Goal: Navigation & Orientation: Find specific page/section

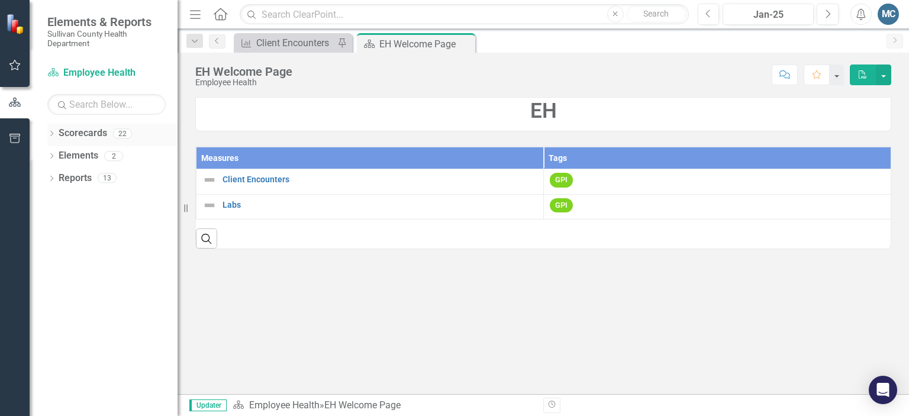
click at [50, 135] on icon "Dropdown" at bounding box center [51, 134] width 8 height 7
click at [54, 155] on icon "Dropdown" at bounding box center [57, 155] width 9 height 7
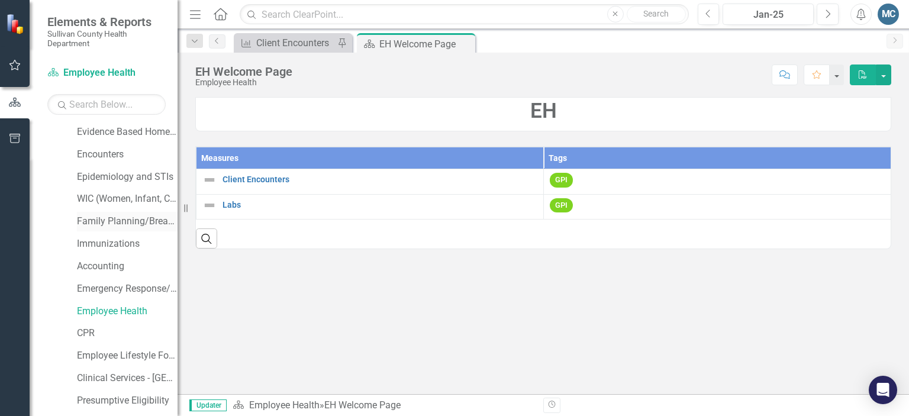
scroll to position [69, 0]
click at [96, 170] on link "Epidemiology and STIs" at bounding box center [127, 177] width 101 height 14
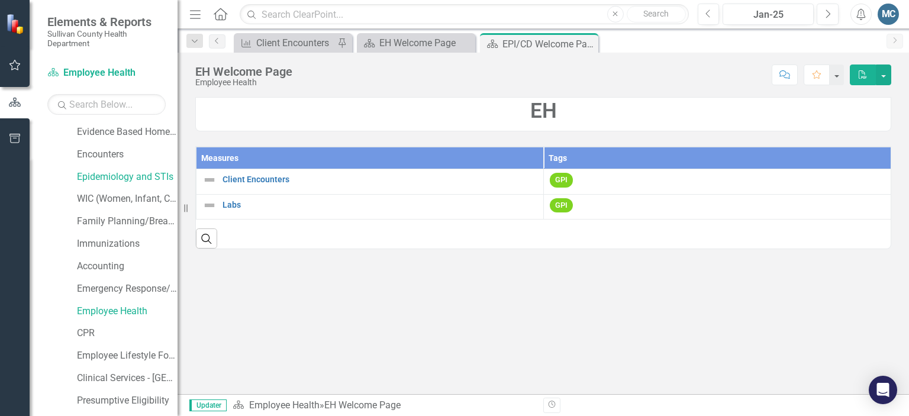
click at [130, 165] on div "Encounters" at bounding box center [121, 156] width 112 height 22
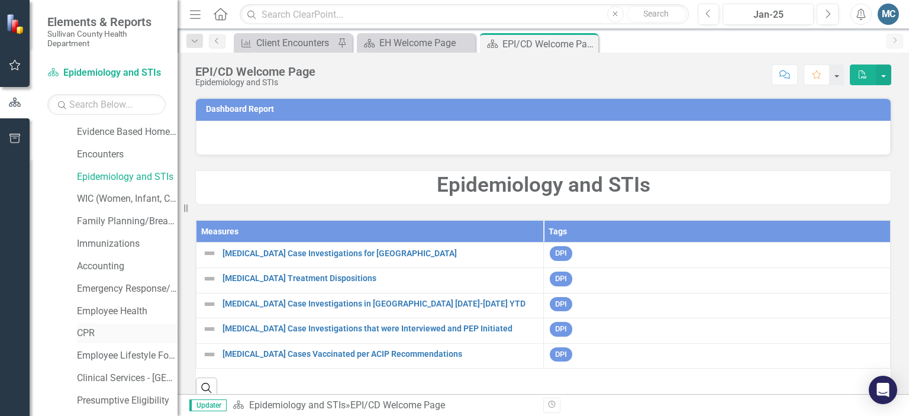
click at [92, 331] on link "CPR" at bounding box center [127, 334] width 101 height 14
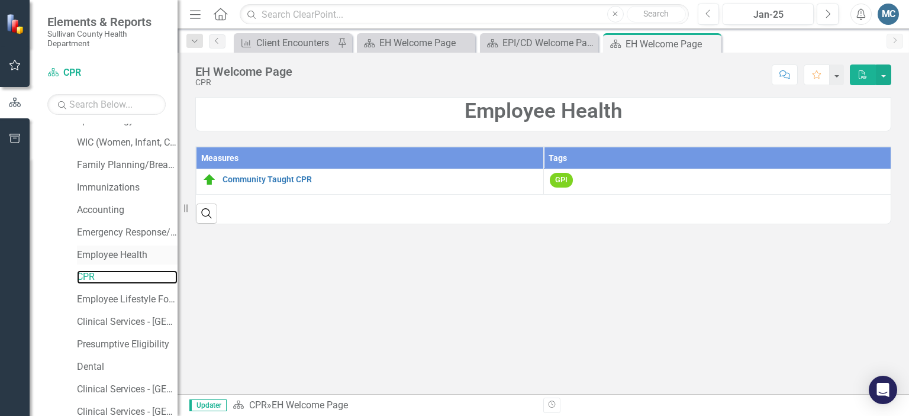
scroll to position [125, 0]
click at [92, 252] on link "Employee Health" at bounding box center [127, 255] width 101 height 14
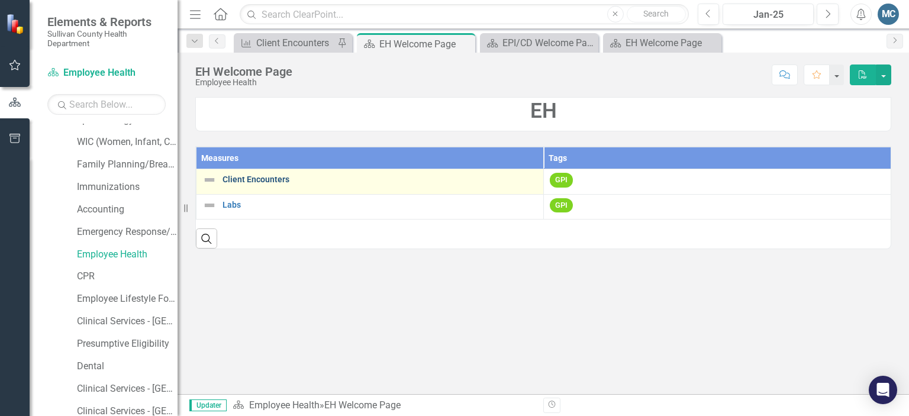
click at [282, 177] on link "Client Encounters" at bounding box center [379, 179] width 315 height 9
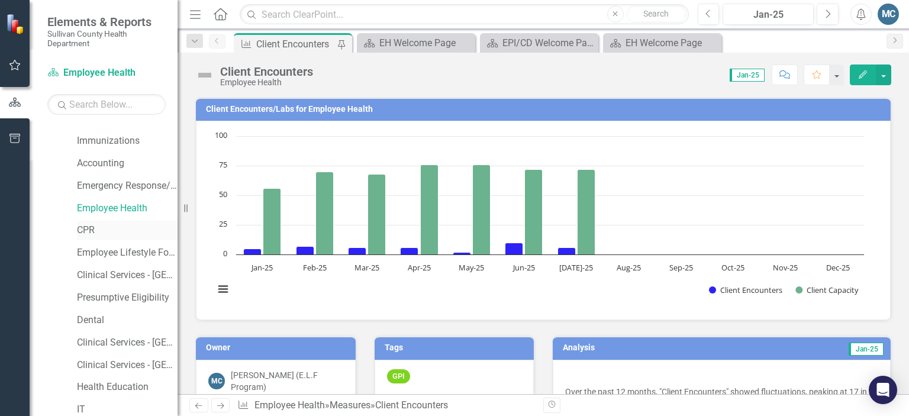
scroll to position [170, 0]
click at [121, 345] on link "Clinical Services - [GEOGRAPHIC_DATA]" at bounding box center [127, 344] width 101 height 14
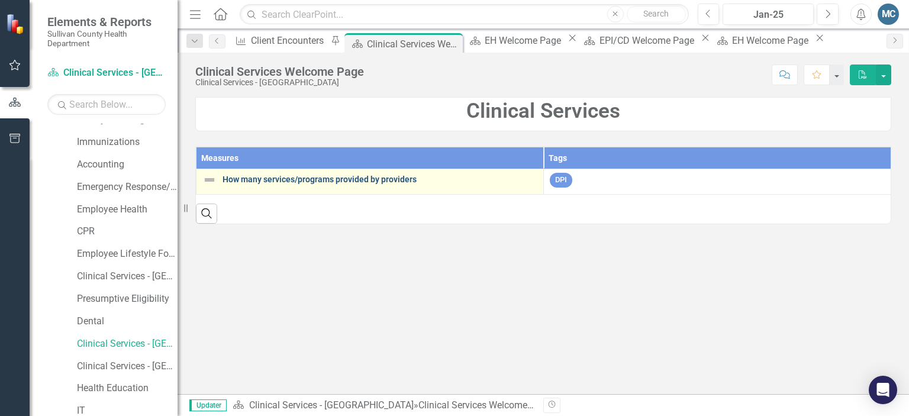
click at [343, 176] on link "How many services/programs provided by providers" at bounding box center [379, 179] width 315 height 9
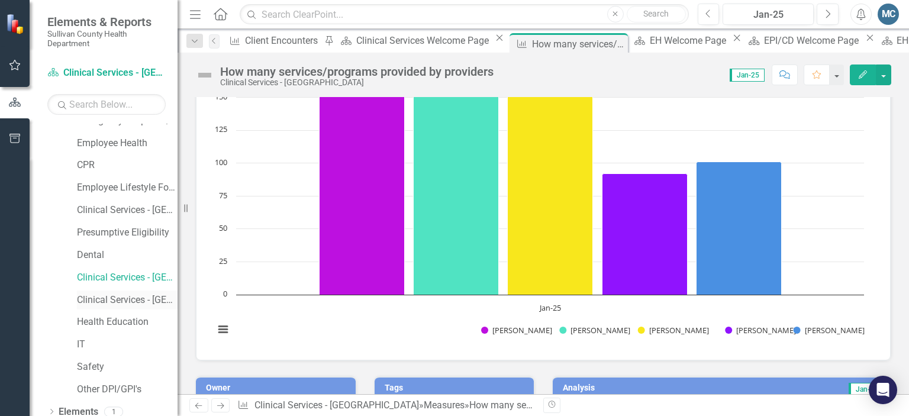
scroll to position [237, 0]
click at [143, 212] on link "Clinical Services - [GEOGRAPHIC_DATA] ([PERSON_NAME])" at bounding box center [127, 211] width 101 height 14
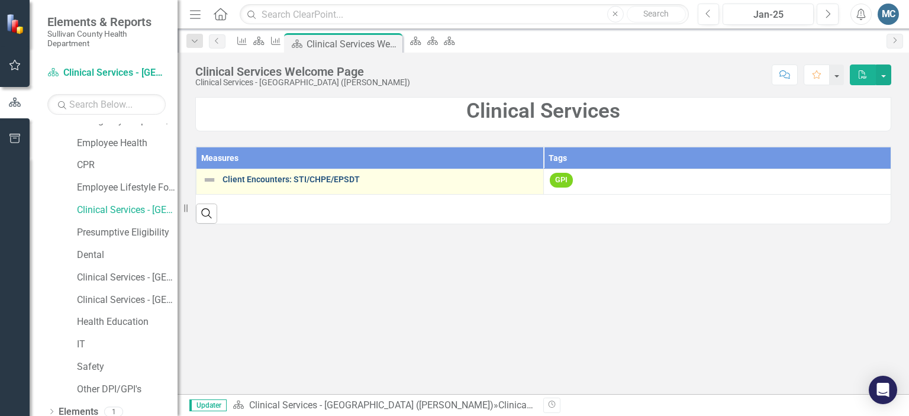
click at [334, 179] on link "Client Encounters: STI/CHPE/EPSDT" at bounding box center [379, 179] width 315 height 9
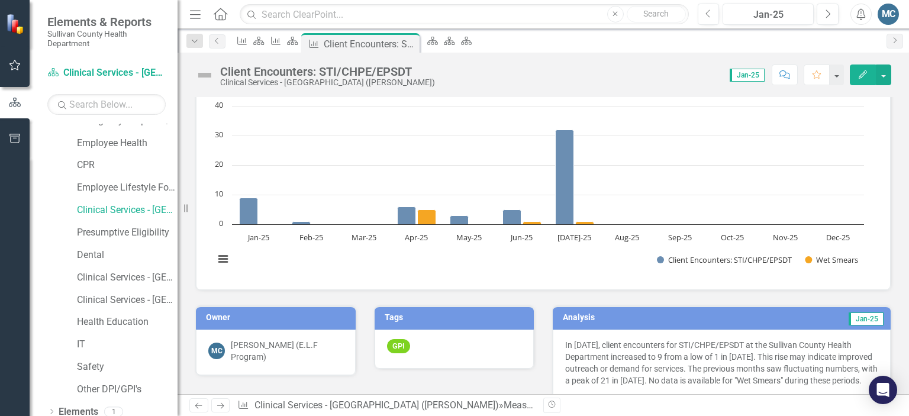
scroll to position [31, 0]
click at [130, 144] on link "Employee Health" at bounding box center [127, 144] width 101 height 14
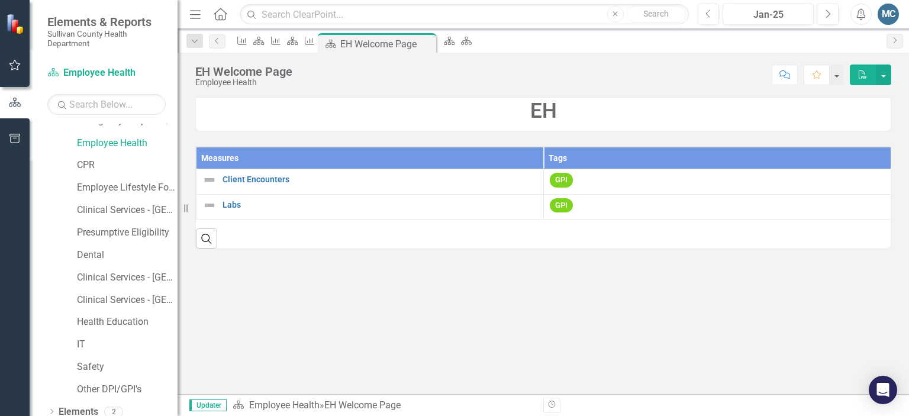
click at [377, 59] on div "EH Welcome Page Employee Health Score: N/A Jan-25 Completed Comment Favorite PDF" at bounding box center [542, 70] width 731 height 35
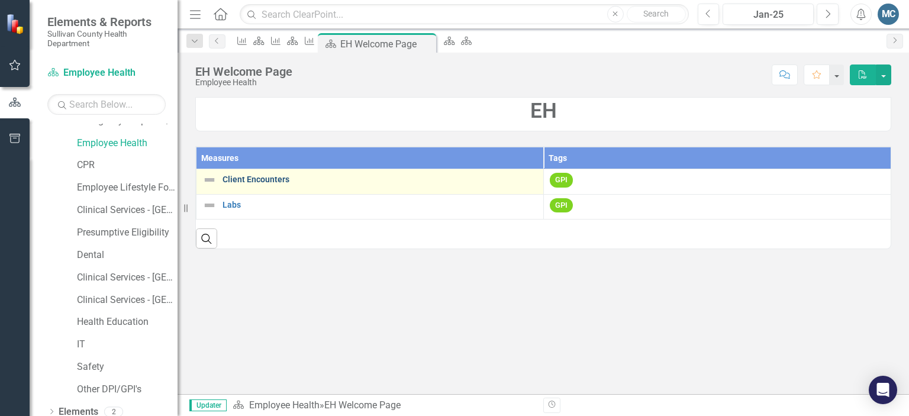
click at [270, 182] on link "Client Encounters" at bounding box center [379, 179] width 315 height 9
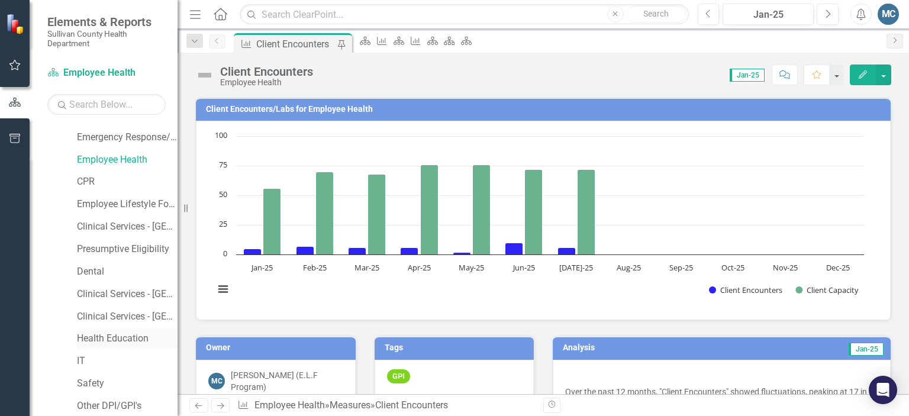
scroll to position [219, 0]
click at [96, 180] on link "CPR" at bounding box center [127, 183] width 101 height 14
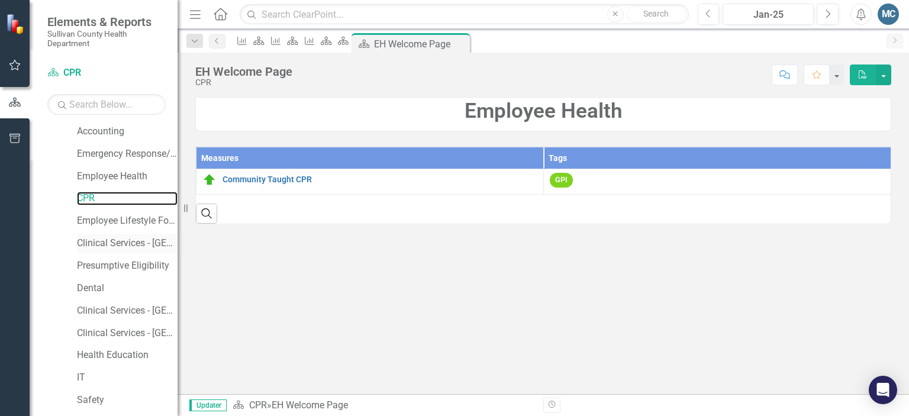
scroll to position [203, 0]
click at [142, 307] on link "Clinical Services - [GEOGRAPHIC_DATA]" at bounding box center [127, 312] width 101 height 14
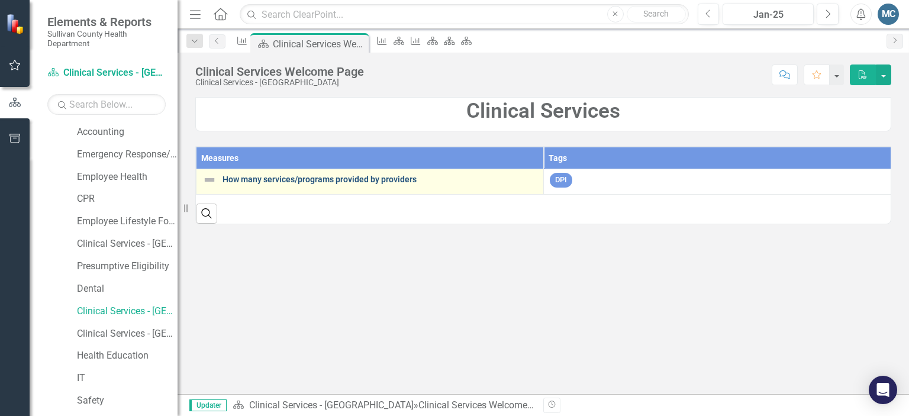
click at [249, 177] on link "How many services/programs provided by providers" at bounding box center [379, 179] width 315 height 9
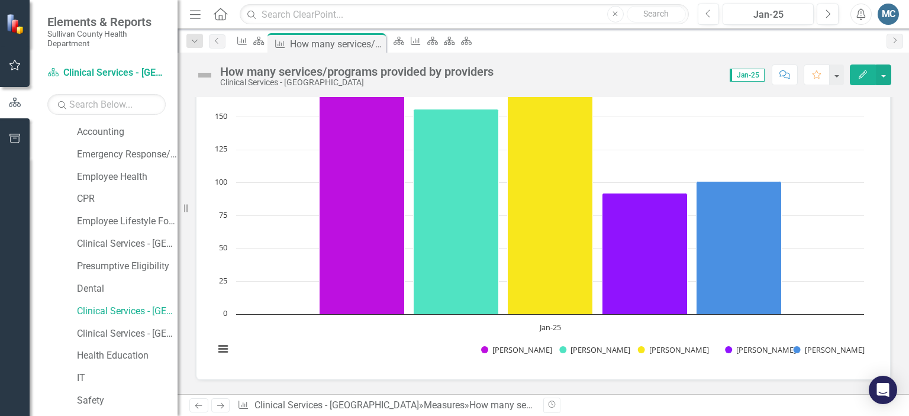
scroll to position [117, 0]
click at [146, 242] on link "Clinical Services - [GEOGRAPHIC_DATA] ([PERSON_NAME])" at bounding box center [127, 244] width 101 height 14
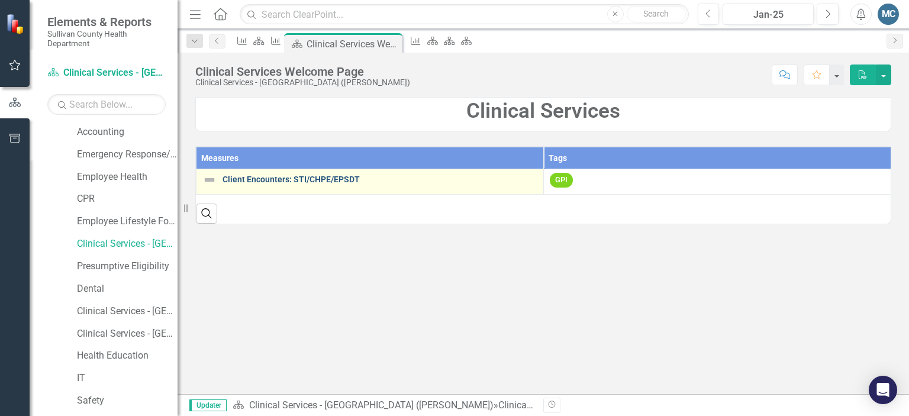
click at [272, 178] on link "Client Encounters: STI/CHPE/EPSDT" at bounding box center [379, 179] width 315 height 9
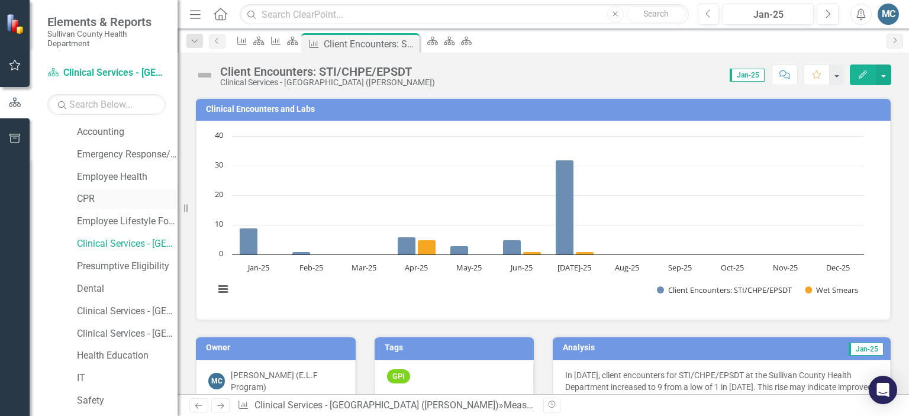
click at [89, 189] on div "CPR" at bounding box center [127, 199] width 101 height 20
click at [91, 196] on link "CPR" at bounding box center [127, 199] width 101 height 14
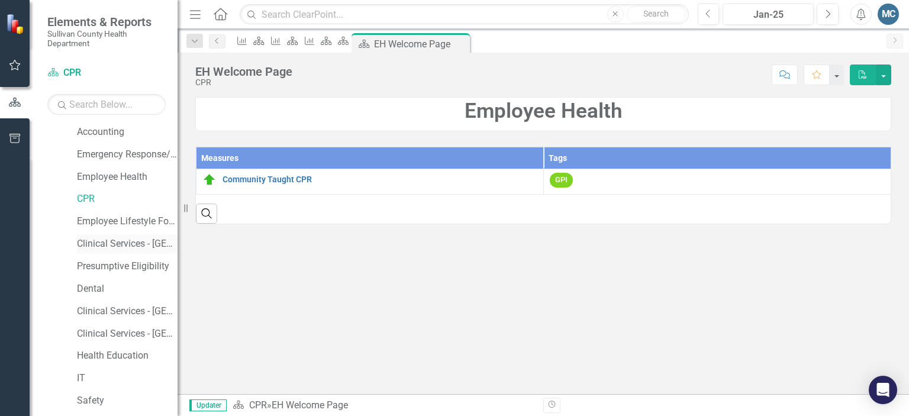
click at [130, 245] on link "Clinical Services - [GEOGRAPHIC_DATA] ([PERSON_NAME])" at bounding box center [127, 244] width 101 height 14
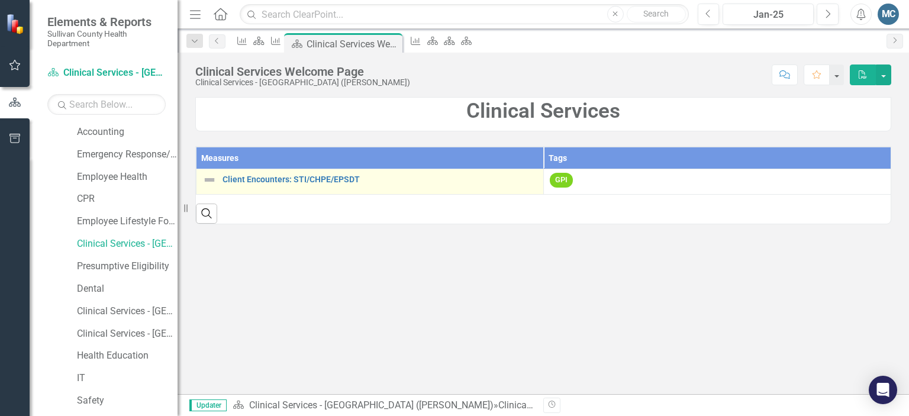
click at [288, 173] on div "Client Encounters: STI/CHPE/EPSDT" at bounding box center [369, 180] width 335 height 14
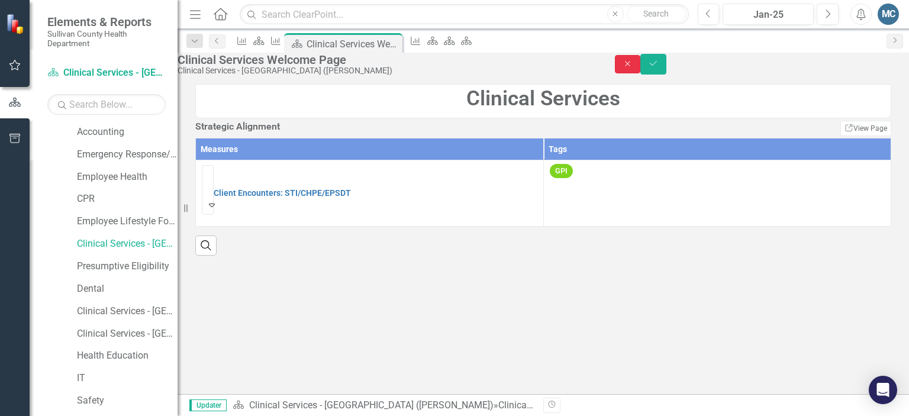
click at [641, 73] on button "Close" at bounding box center [628, 64] width 26 height 18
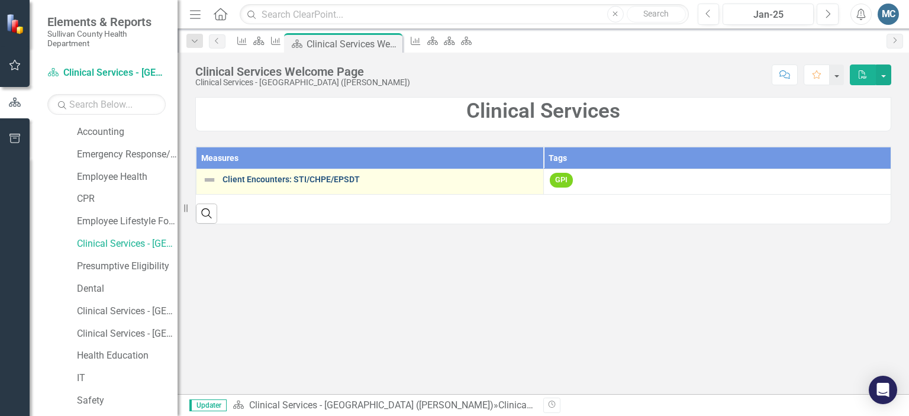
click at [324, 177] on link "Client Encounters: STI/CHPE/EPSDT" at bounding box center [379, 179] width 315 height 9
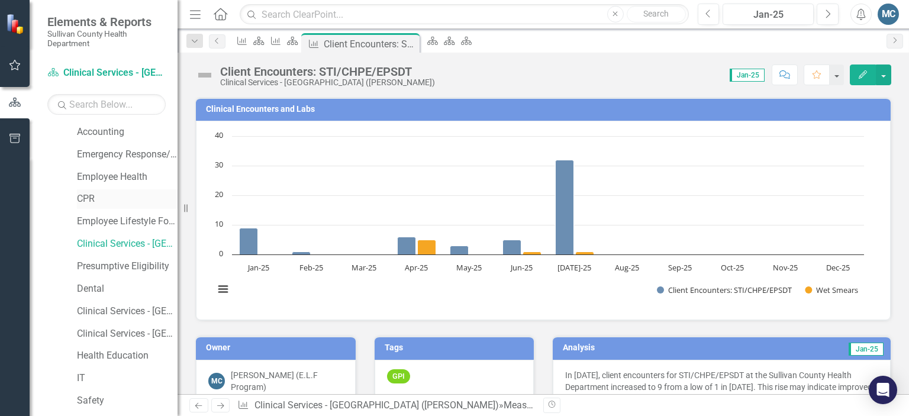
click at [93, 195] on link "CPR" at bounding box center [127, 199] width 101 height 14
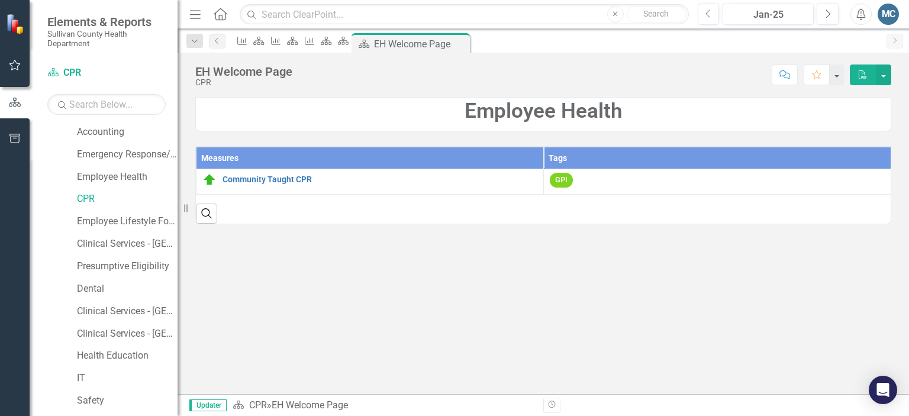
click at [234, 79] on div "CPR" at bounding box center [243, 82] width 97 height 9
